Goal: Transaction & Acquisition: Purchase product/service

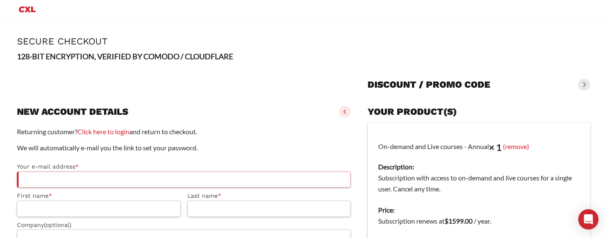
click at [48, 184] on input "Your e-mail address *" at bounding box center [184, 179] width 334 height 16
type input "*"
click at [38, 190] on div "Your e-mail address * * First name * Last name * Company (optional)" at bounding box center [184, 201] width 334 height 87
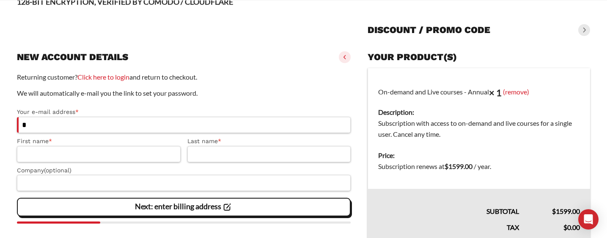
scroll to position [174, 0]
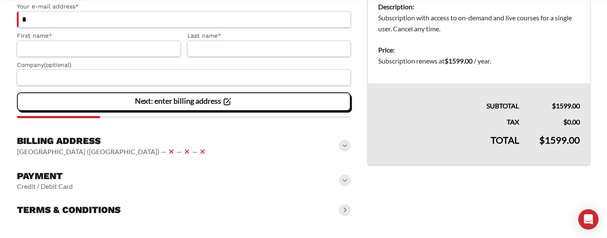
click at [342, 146] on span at bounding box center [345, 146] width 12 height 12
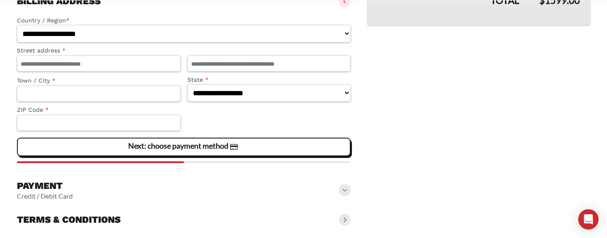
scroll to position [324, 0]
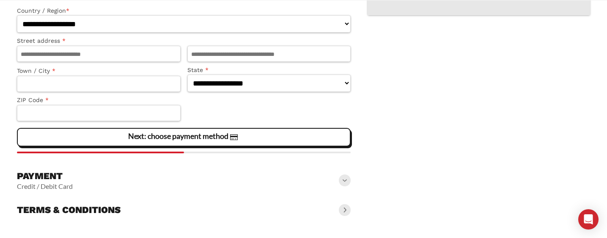
click at [344, 181] on span at bounding box center [345, 180] width 12 height 12
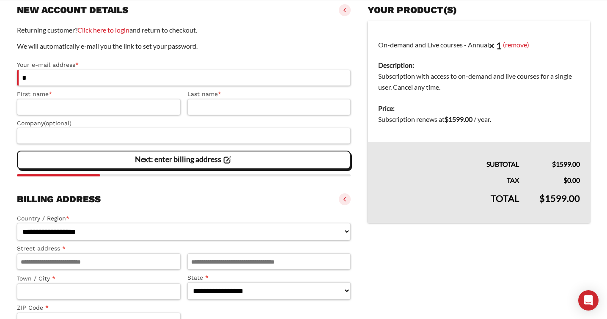
scroll to position [113, 0]
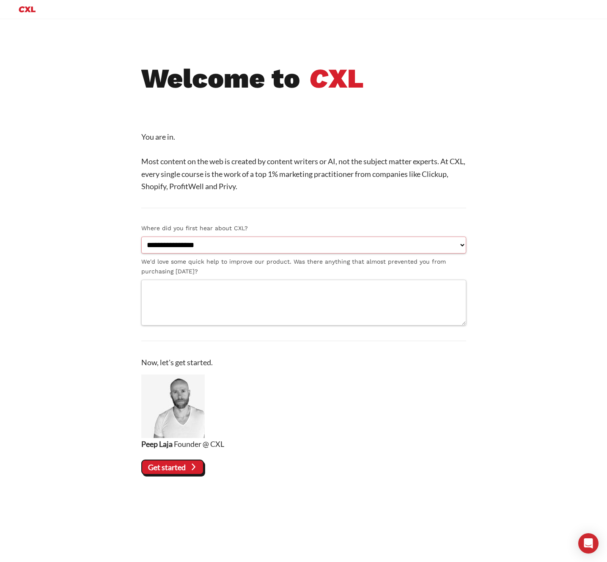
click at [215, 244] on select "**********" at bounding box center [303, 245] width 325 height 17
select select "**********"
click at [141, 237] on select "**********" at bounding box center [303, 245] width 325 height 17
click at [179, 298] on textarea "We'd love some quick help to improve our product. Was there anything that almos…" at bounding box center [303, 303] width 325 height 46
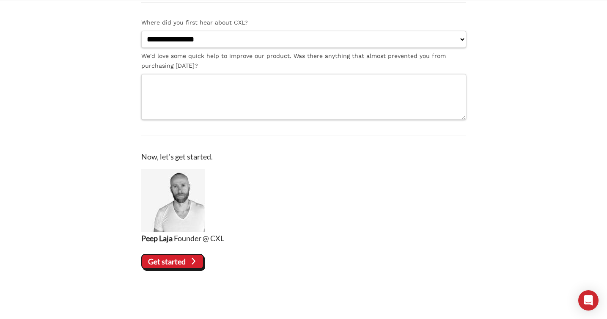
scroll to position [112, 0]
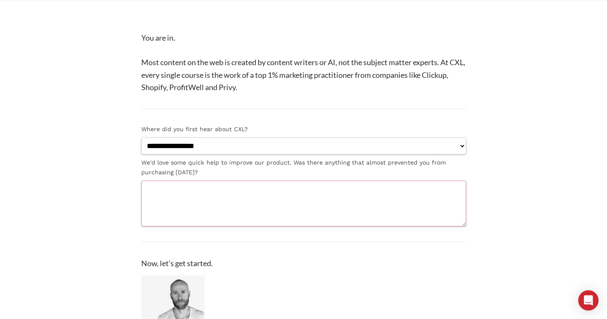
click at [224, 194] on textarea "We'd love some quick help to improve our product. Was there anything that almos…" at bounding box center [303, 204] width 325 height 46
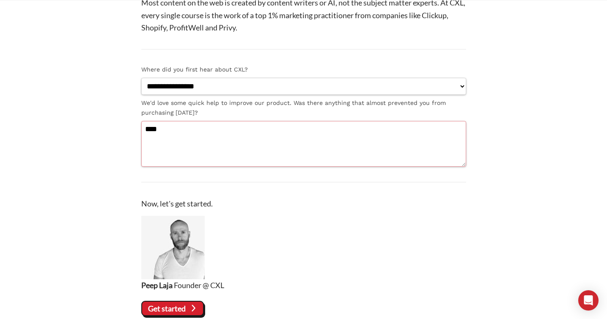
scroll to position [219, 0]
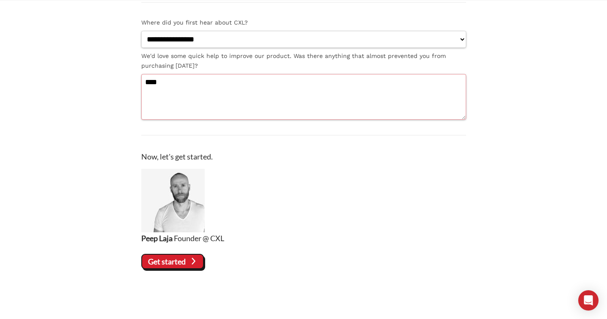
type textarea "****"
click at [0, 0] on slot "Get started" at bounding box center [0, 0] width 0 height 0
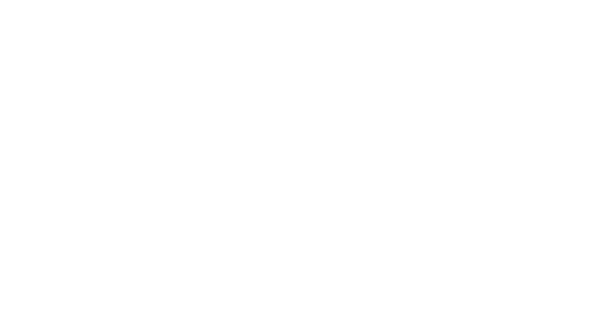
select select "**********"
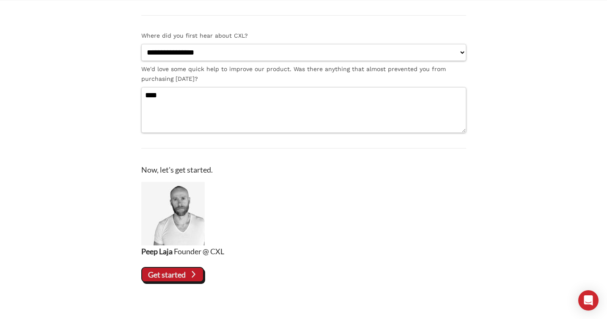
click at [0, 0] on slot "Get started" at bounding box center [0, 0] width 0 height 0
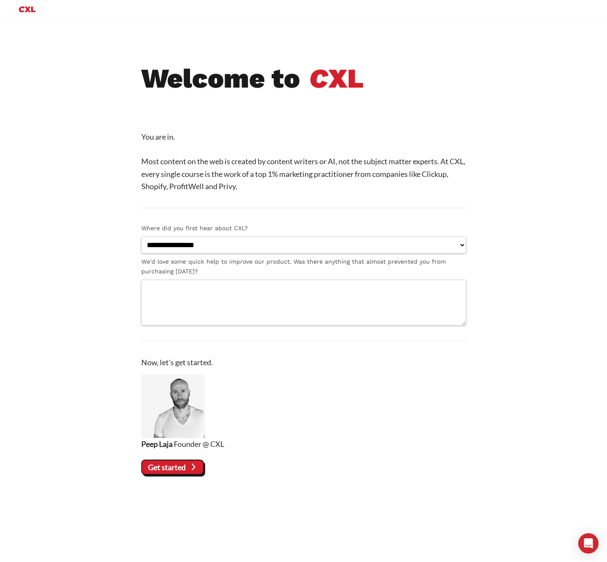
click at [84, 217] on cxl-section "**********" at bounding box center [303, 269] width 573 height 413
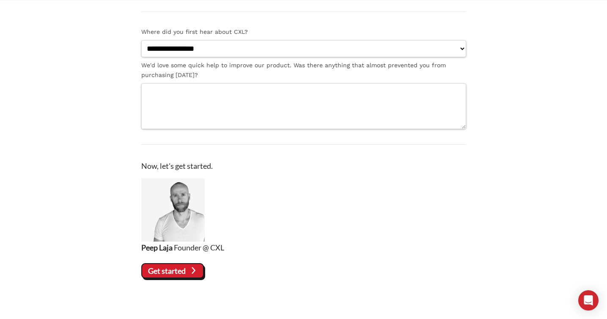
scroll to position [219, 0]
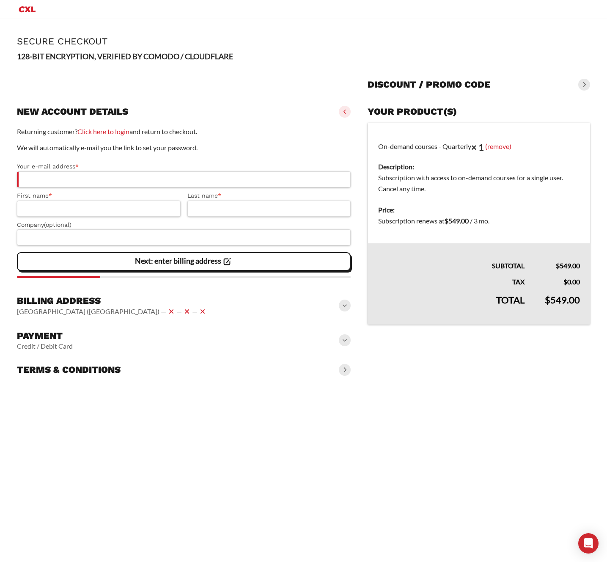
click at [0, 0] on slot "Next: enter billing address" at bounding box center [0, 0] width 0 height 0
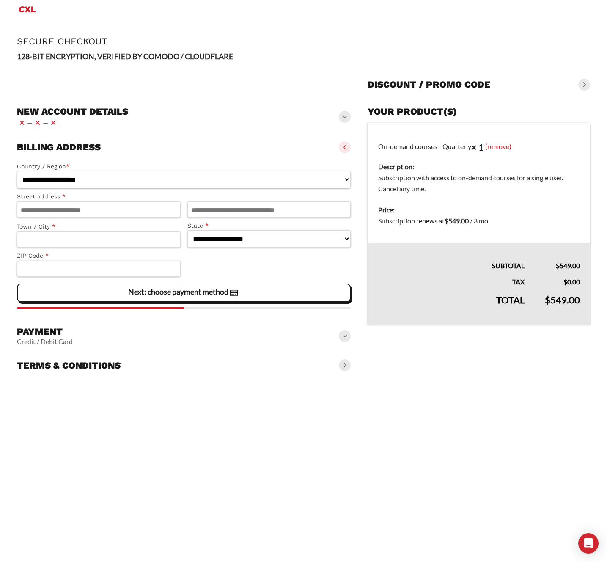
click at [337, 118] on div "New account details — —" at bounding box center [184, 116] width 334 height 29
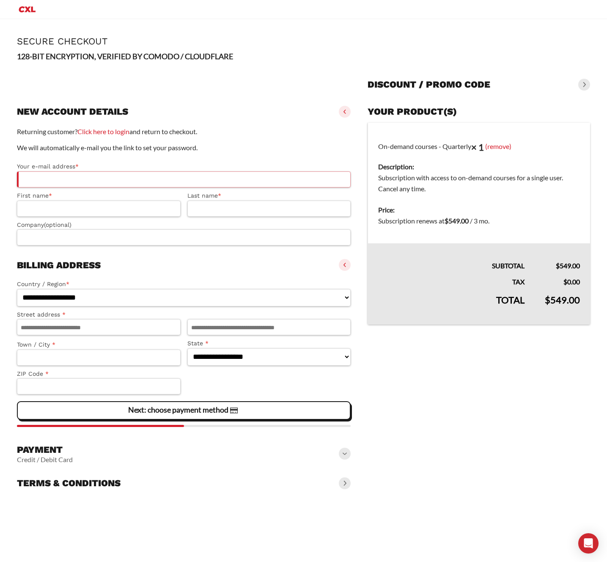
click at [56, 179] on input "Your e-mail address *" at bounding box center [184, 179] width 334 height 16
click at [61, 206] on input "First name *" at bounding box center [99, 209] width 164 height 16
click at [237, 211] on input "Last name *" at bounding box center [269, 209] width 164 height 16
drag, startPoint x: 81, startPoint y: 179, endPoint x: 70, endPoint y: 189, distance: 15.3
click at [81, 178] on input "Your e-mail address *" at bounding box center [184, 179] width 334 height 16
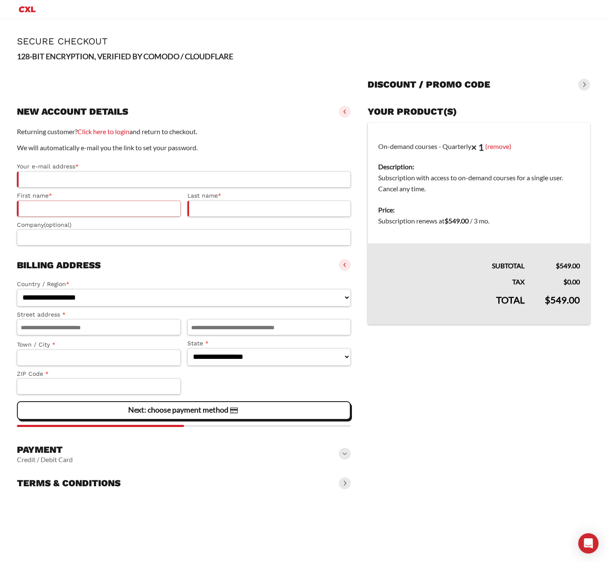
drag, startPoint x: 61, startPoint y: 206, endPoint x: 130, endPoint y: 208, distance: 69.0
click at [61, 206] on input "First name *" at bounding box center [99, 209] width 164 height 16
click at [215, 205] on input "Last name *" at bounding box center [269, 209] width 164 height 16
click at [342, 267] on span at bounding box center [345, 265] width 12 height 12
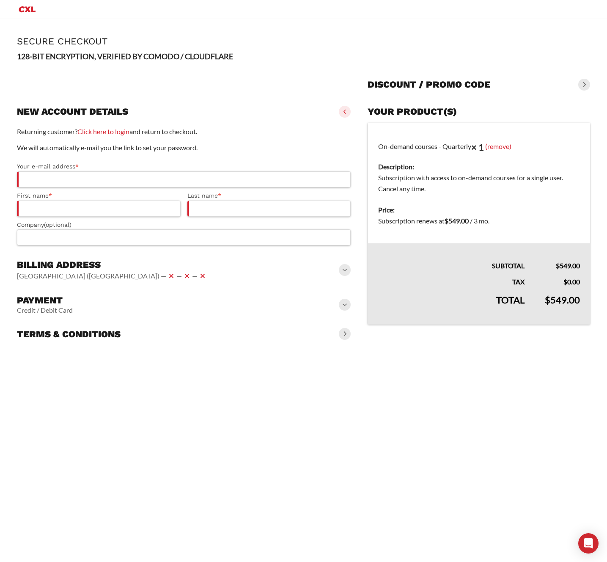
click at [341, 110] on span at bounding box center [345, 112] width 12 height 12
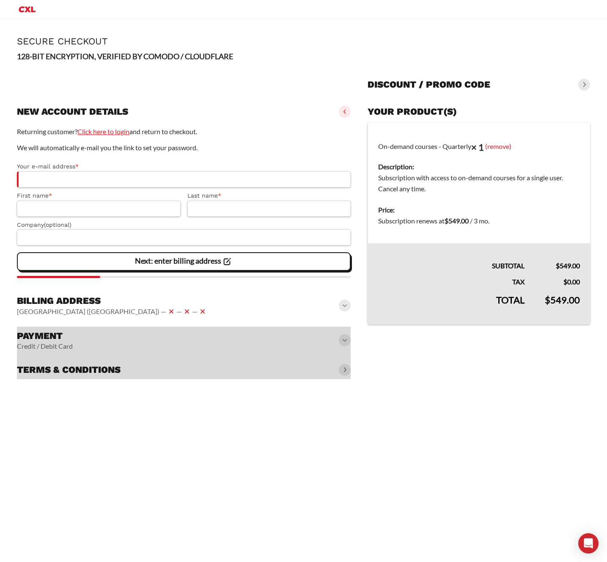
click at [121, 133] on link "Click here to login" at bounding box center [103, 131] width 52 height 8
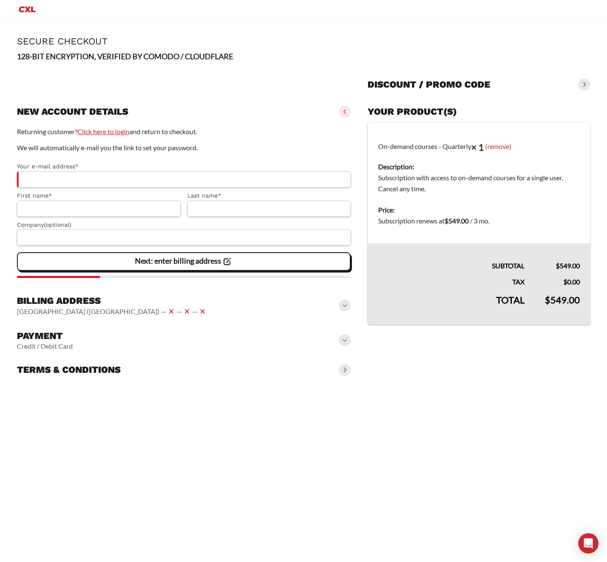
click at [104, 132] on link "Click here to login" at bounding box center [103, 131] width 52 height 8
